Goal: Task Accomplishment & Management: Manage account settings

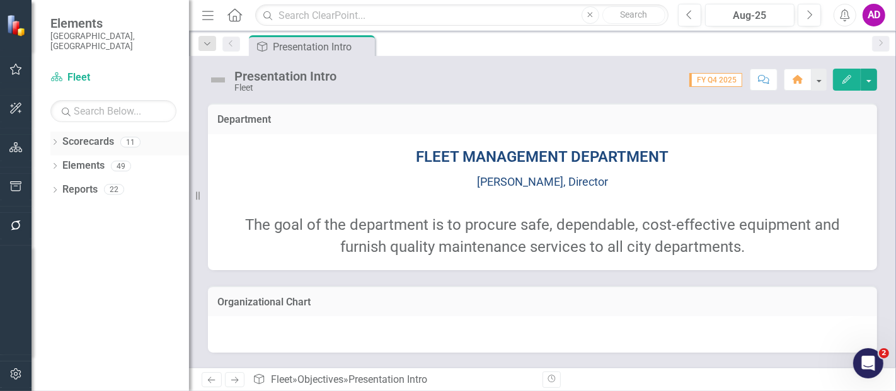
click at [55, 139] on icon at bounding box center [55, 142] width 3 height 6
click at [88, 159] on link "FY 24-26 City of Durham Strategic Plan" at bounding box center [129, 166] width 120 height 14
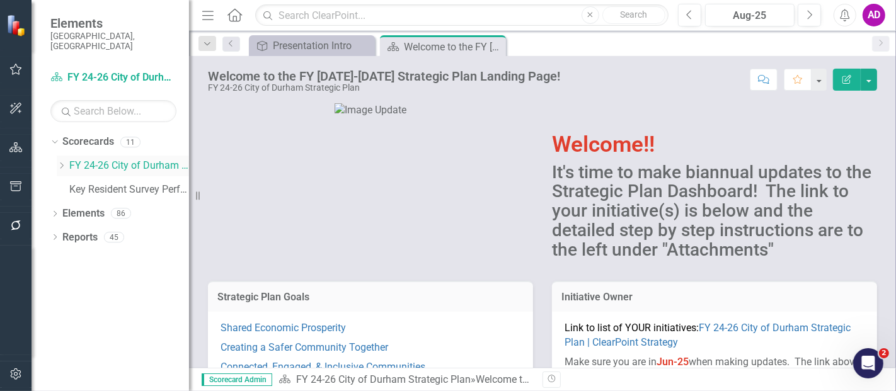
click at [59, 162] on icon "Dropdown" at bounding box center [61, 166] width 9 height 8
click at [97, 183] on link "Fleet" at bounding box center [135, 190] width 107 height 14
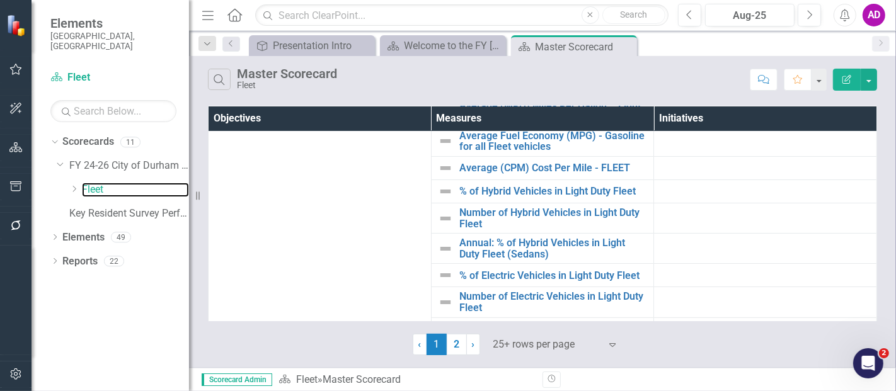
scroll to position [117, 0]
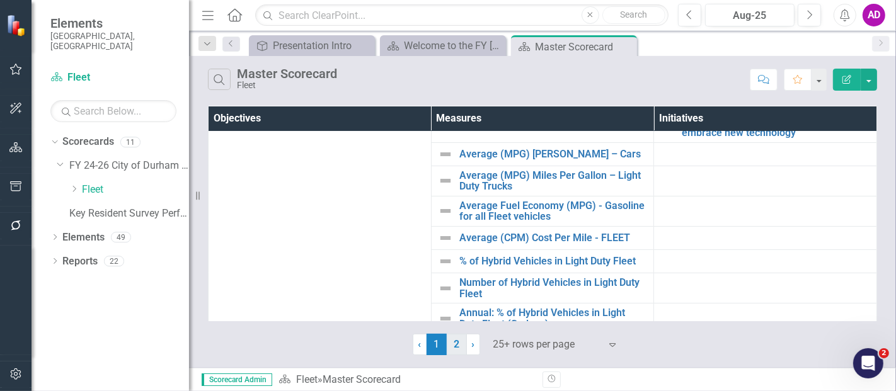
click at [454, 284] on link "2" at bounding box center [457, 344] width 20 height 21
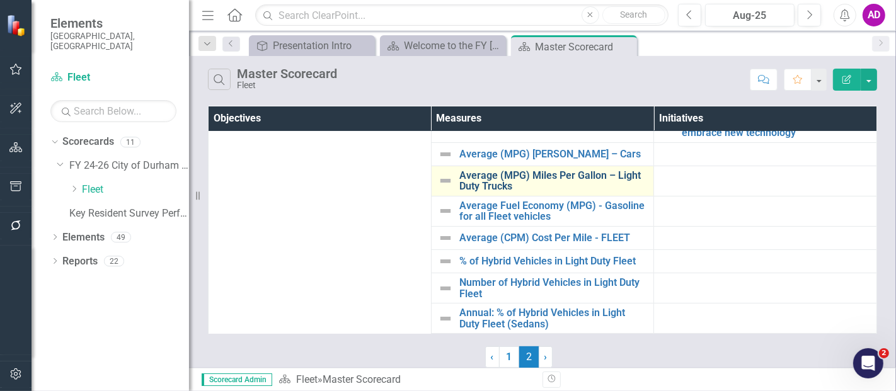
scroll to position [0, 0]
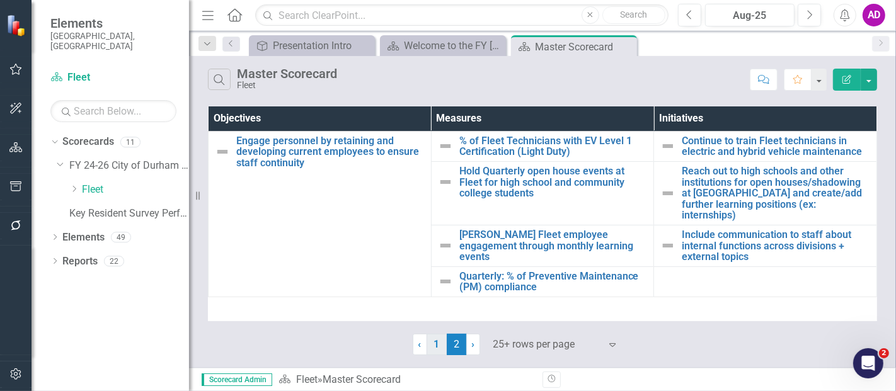
click at [440, 284] on link "1" at bounding box center [437, 344] width 20 height 21
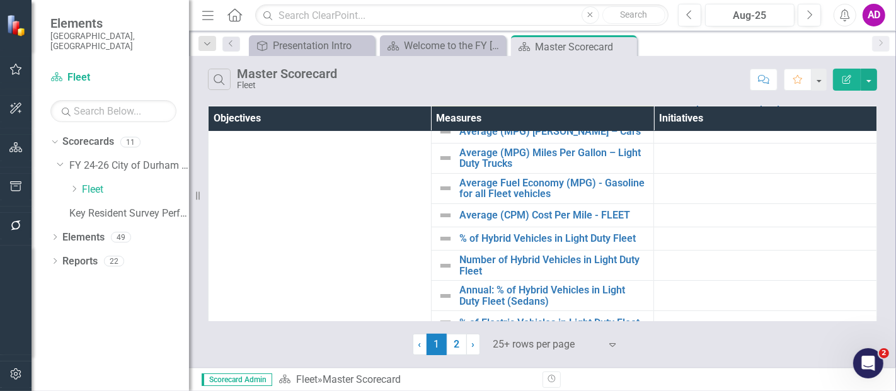
scroll to position [210, 0]
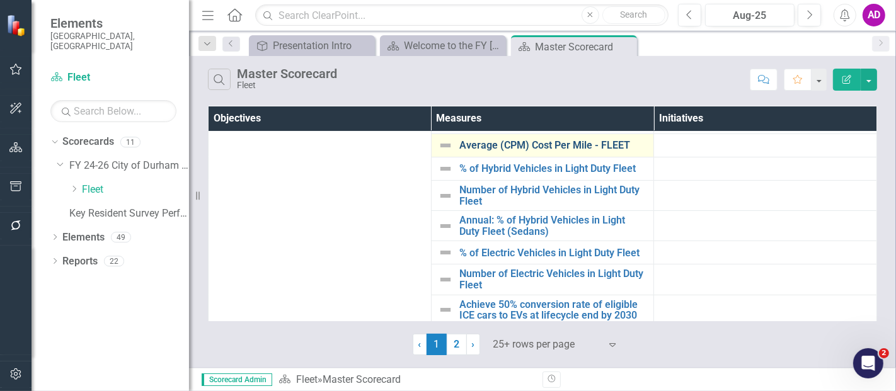
click at [533, 146] on link "Average (CPM) Cost Per Mile - FLEET" at bounding box center [553, 145] width 188 height 11
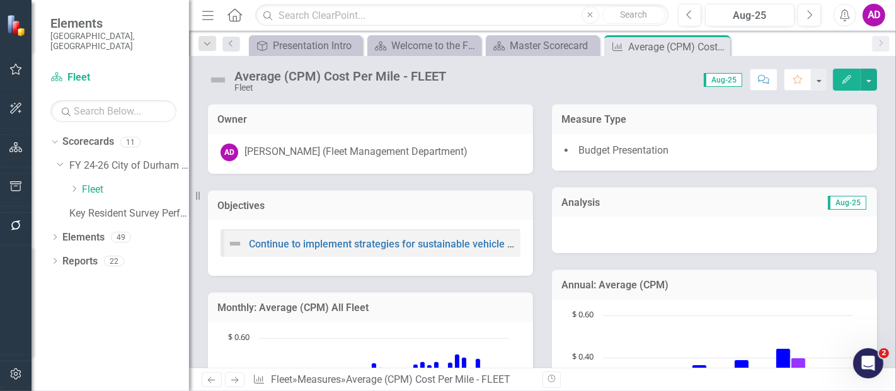
click at [533, 237] on div at bounding box center [714, 235] width 325 height 37
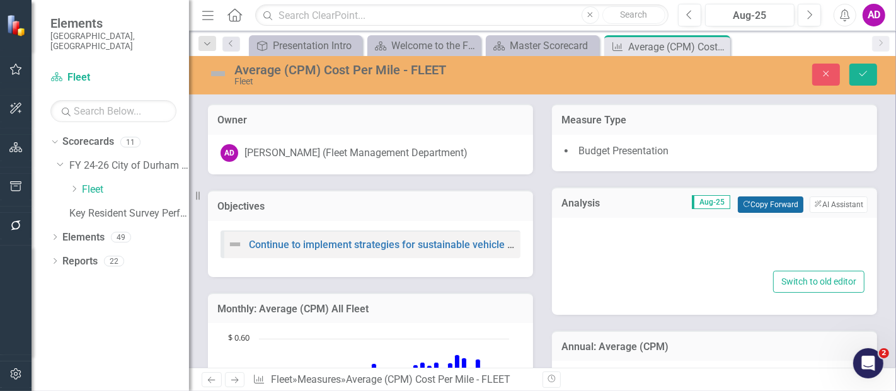
click at [533, 200] on button "Copy Forward Copy Forward" at bounding box center [770, 205] width 65 height 16
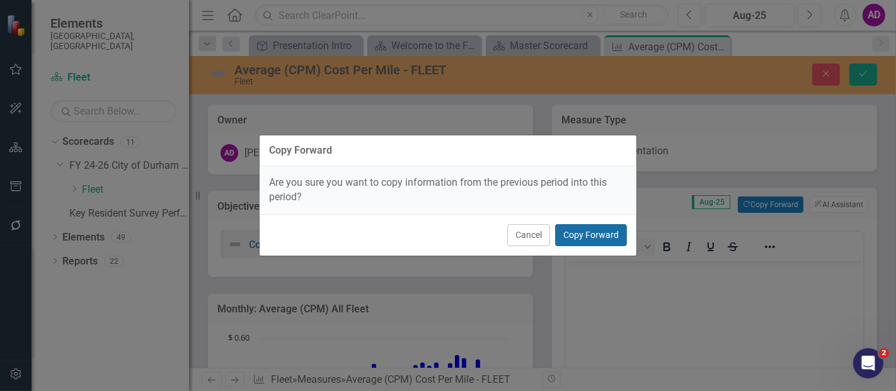
click at [533, 239] on button "Copy Forward" at bounding box center [591, 235] width 72 height 22
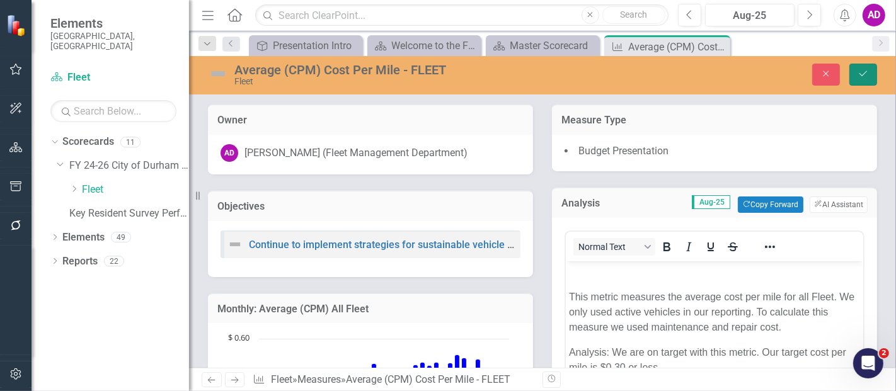
click at [533, 72] on icon "Save" at bounding box center [863, 73] width 11 height 9
